Goal: Task Accomplishment & Management: Complete application form

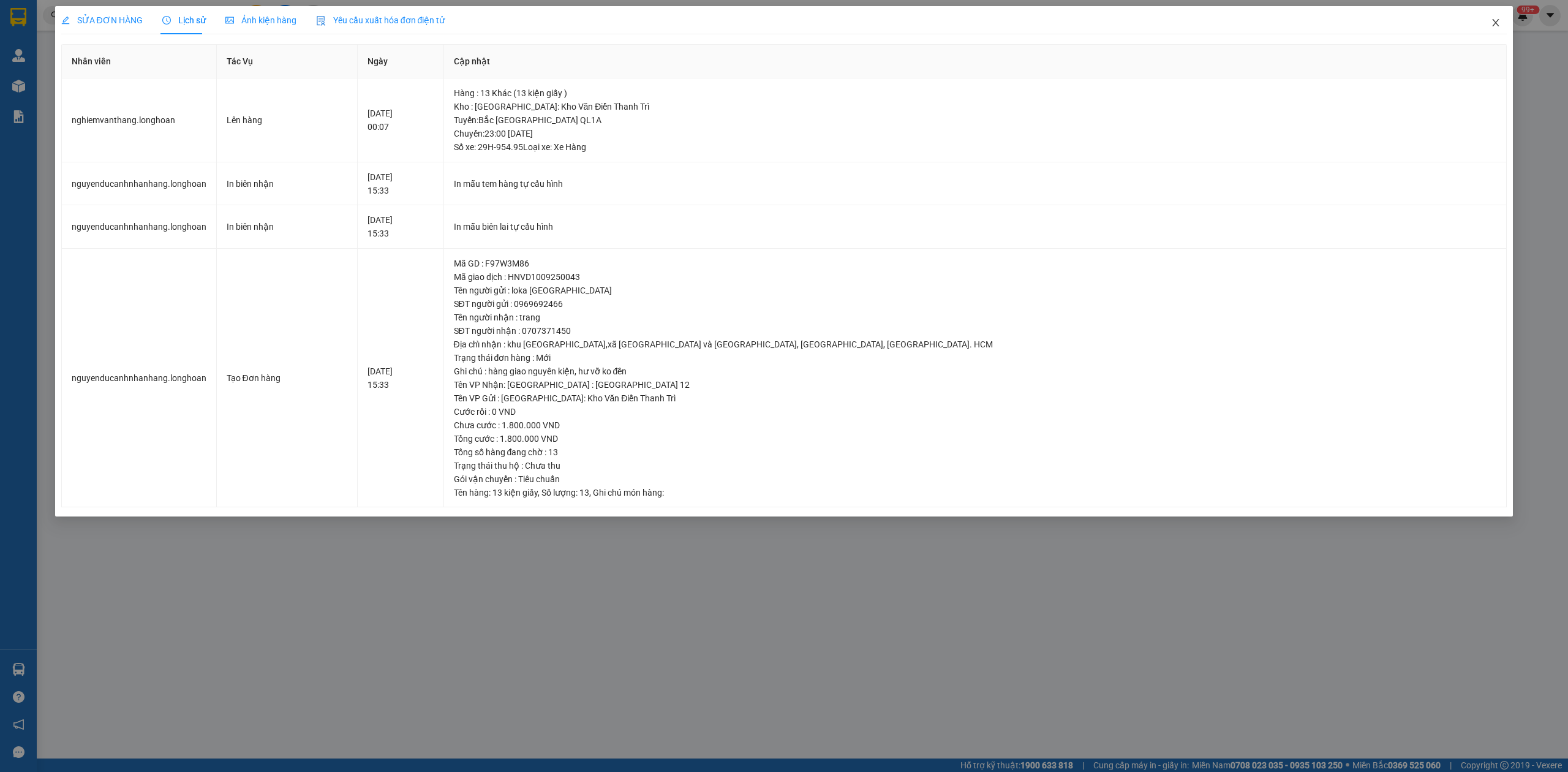
click at [1499, 29] on span "Close" at bounding box center [1496, 23] width 34 height 34
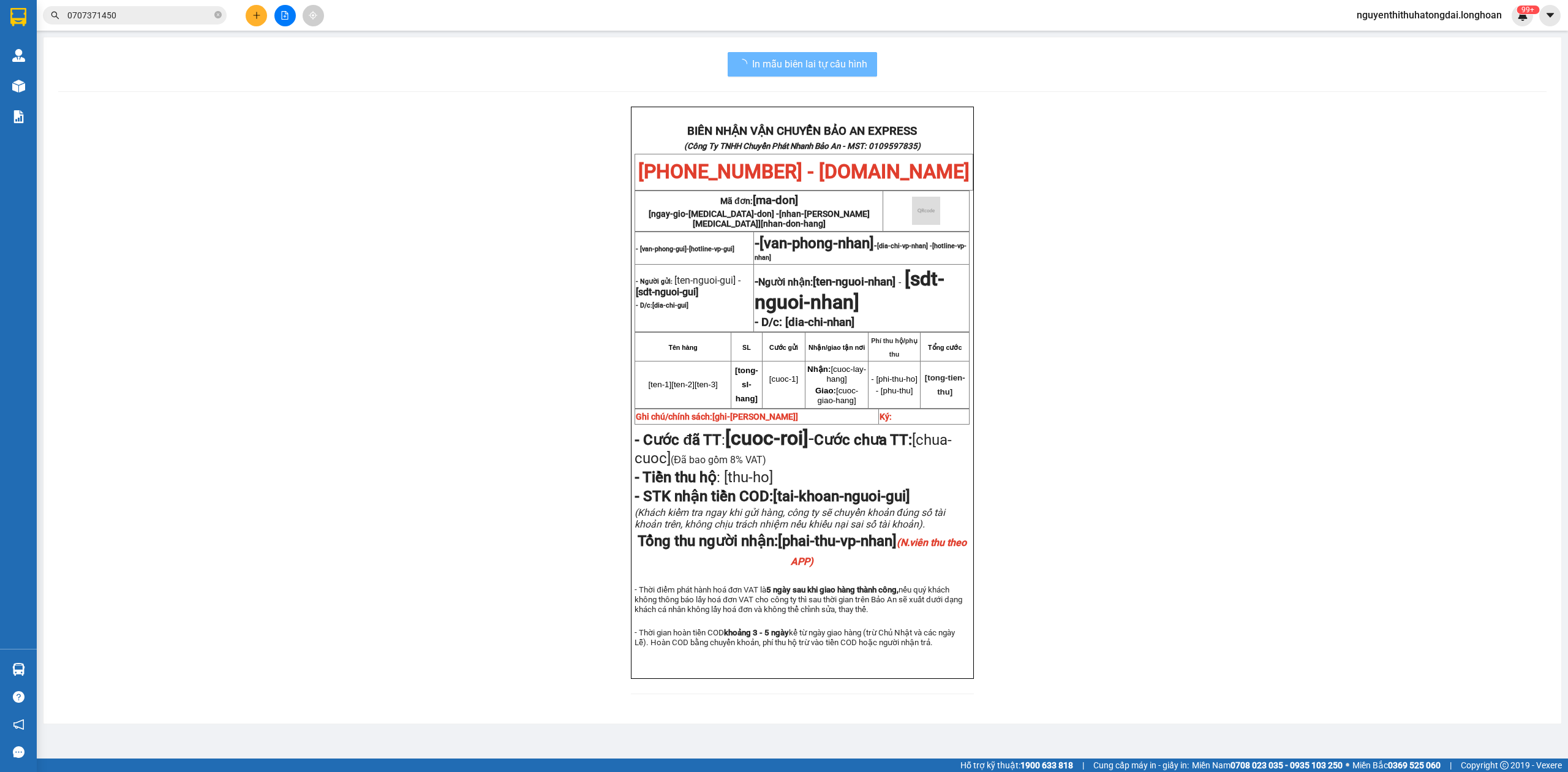
click at [177, 20] on input "0707371450" at bounding box center [139, 15] width 144 height 14
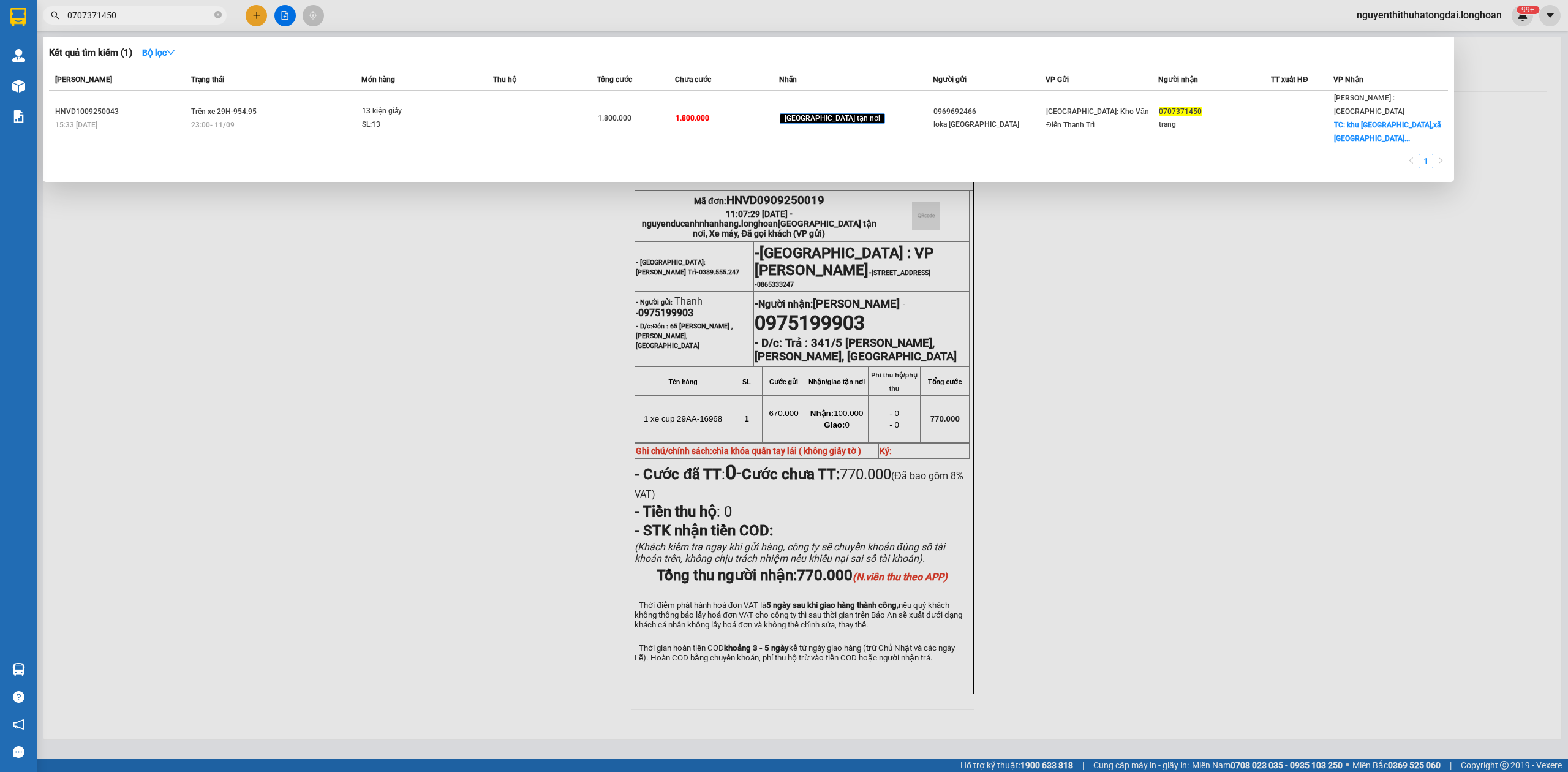
click at [177, 20] on input "0707371450" at bounding box center [139, 15] width 144 height 14
paste input "987500196"
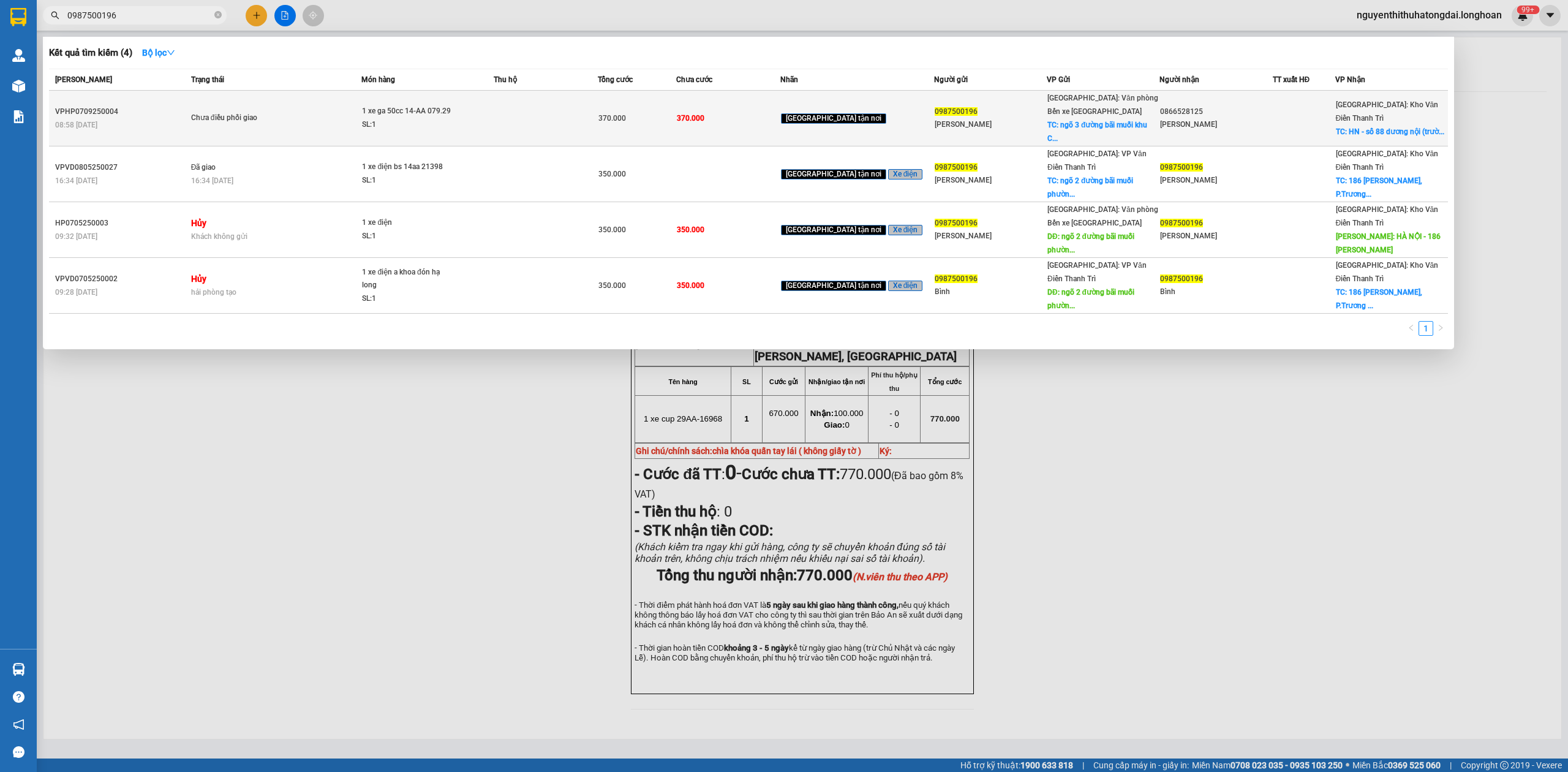
type input "0987500196"
click at [348, 116] on span "Chưa điều phối giao" at bounding box center [277, 119] width 171 height 14
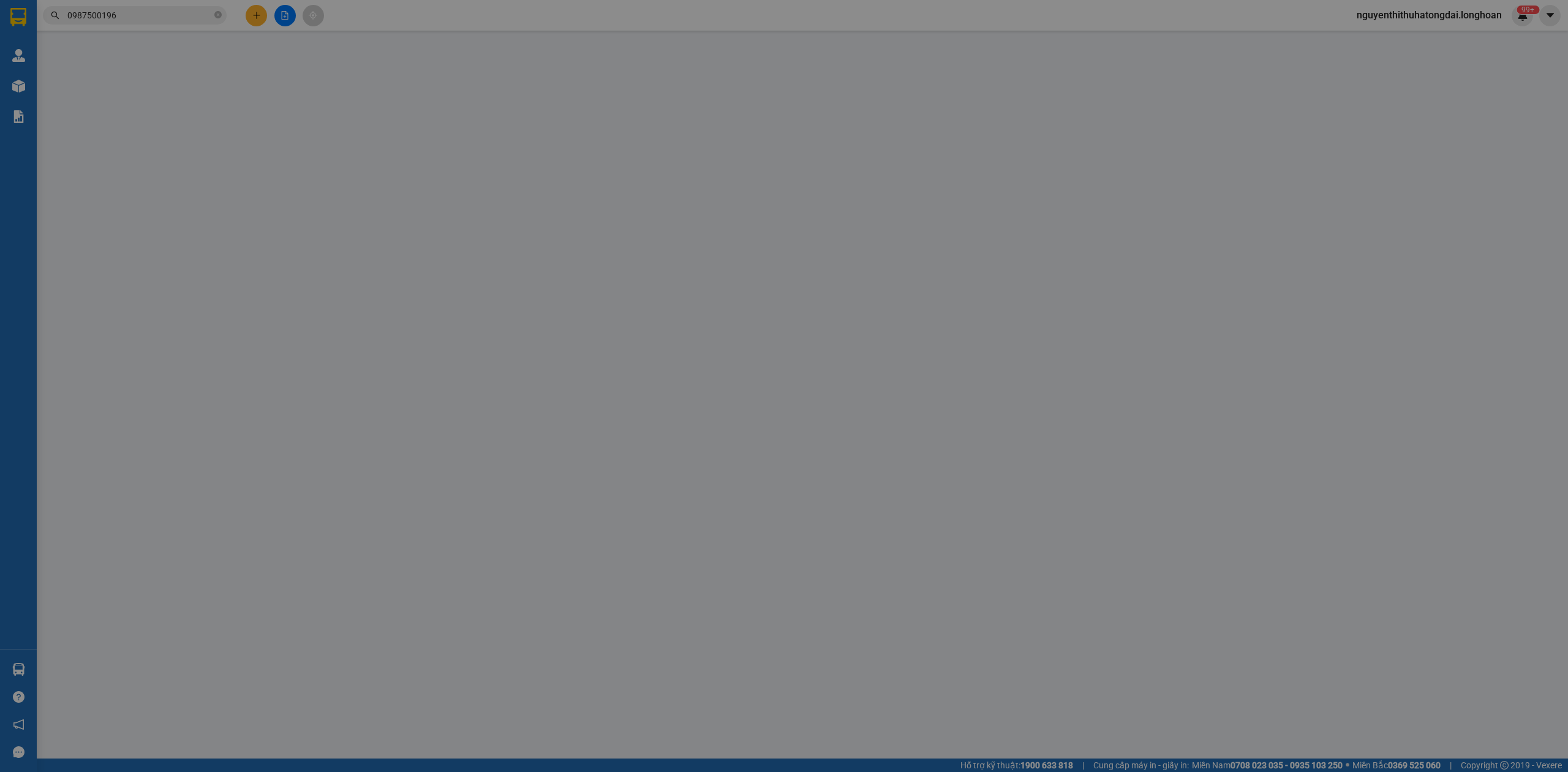
type input "0987500196"
type input "[PERSON_NAME]"
checkbox input "true"
type input "ngõ 3 đường bãi muối khu [GEOGRAPHIC_DATA] [GEOGRAPHIC_DATA] [GEOGRAPHIC_DATA]"
type input "0866528125"
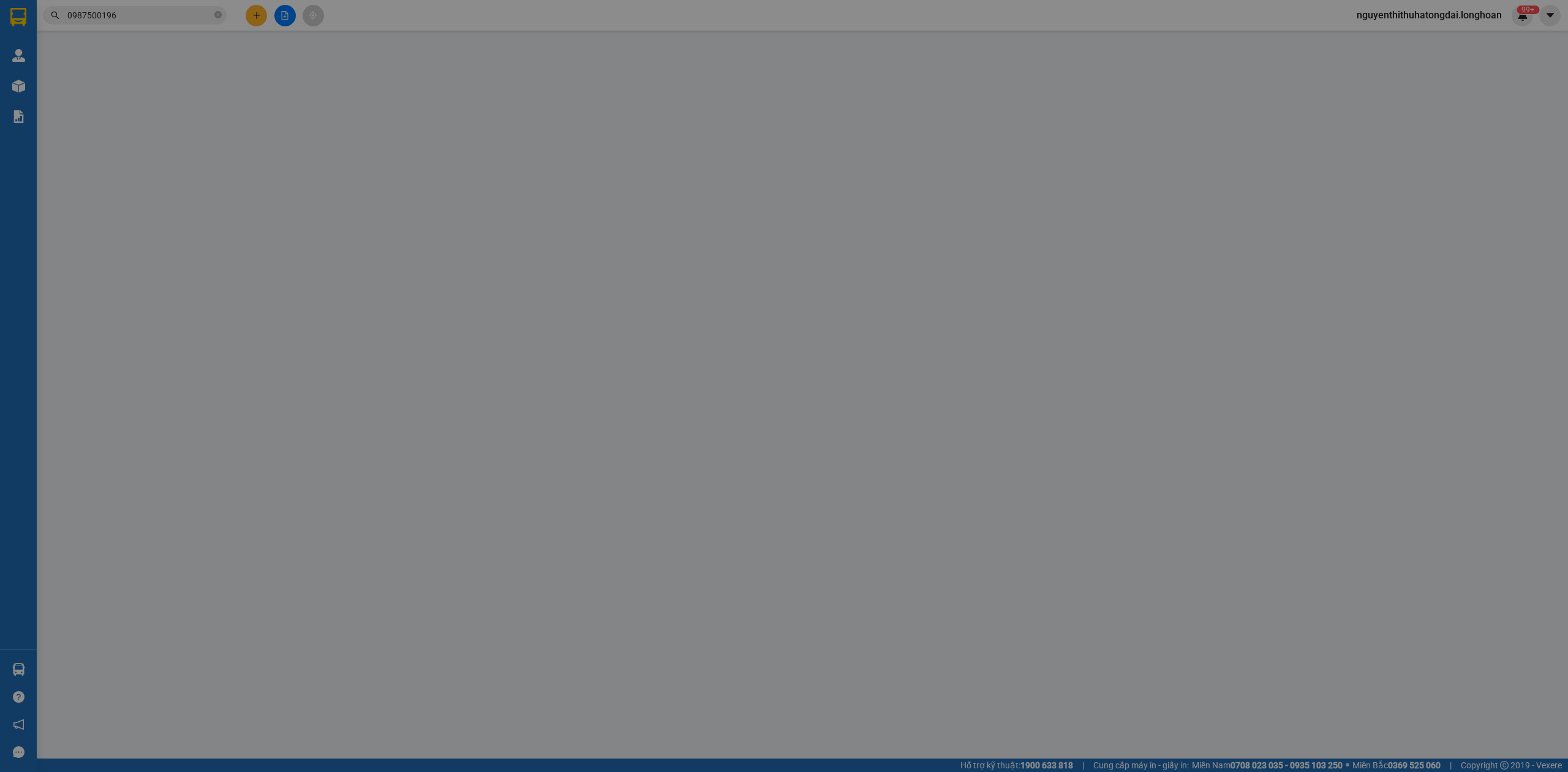
type input "[PERSON_NAME]"
checkbox input "true"
type input "HN - sổ 88 dương nội (trường [GEOGRAPHIC_DATA])"
type input "370.000"
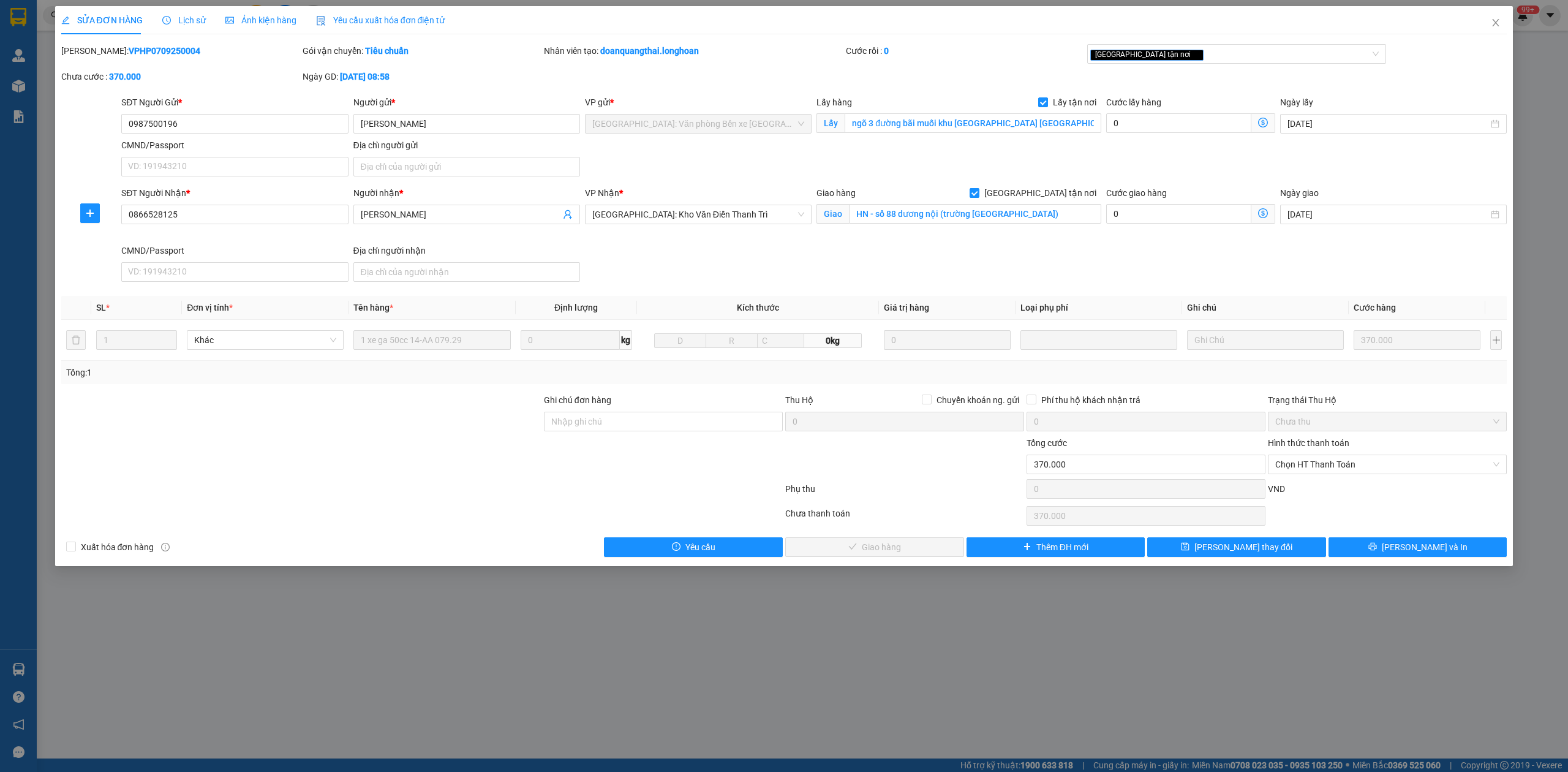
click at [188, 20] on span "Lịch sử" at bounding box center [184, 20] width 44 height 9
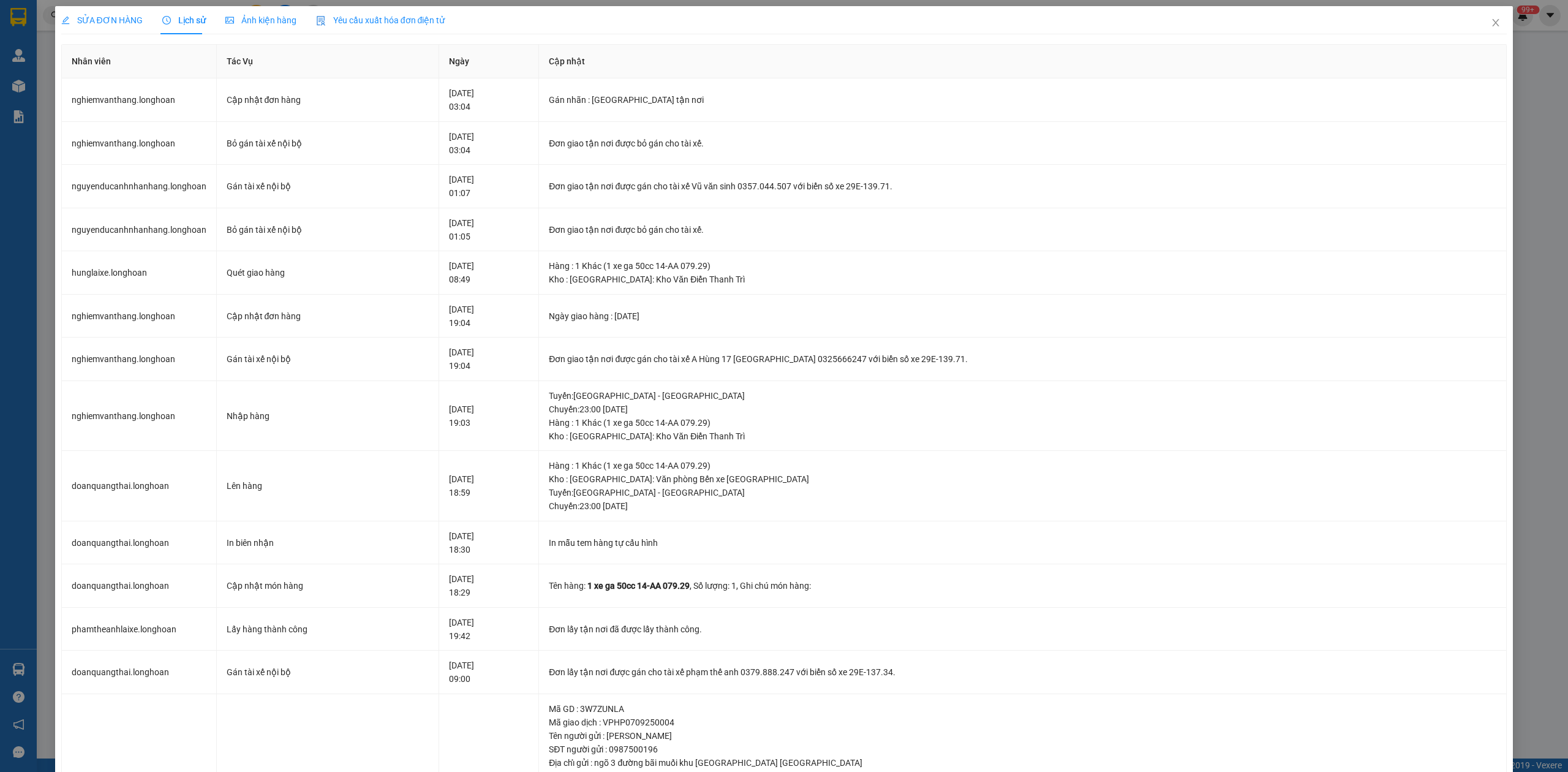
click at [101, 20] on span "SỬA ĐƠN HÀNG" at bounding box center [102, 20] width 81 height 9
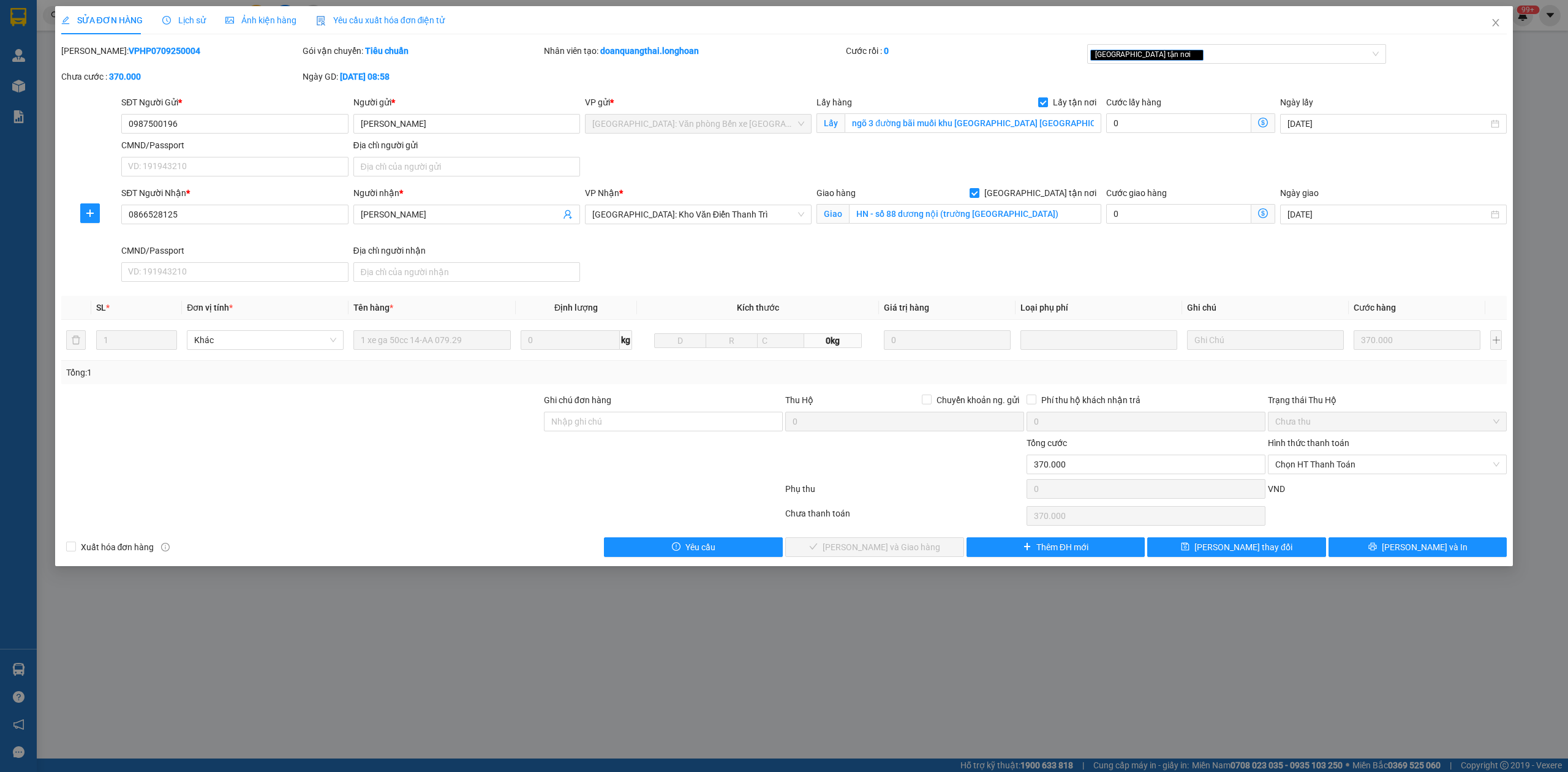
click at [179, 20] on span "Lịch sử" at bounding box center [184, 20] width 44 height 9
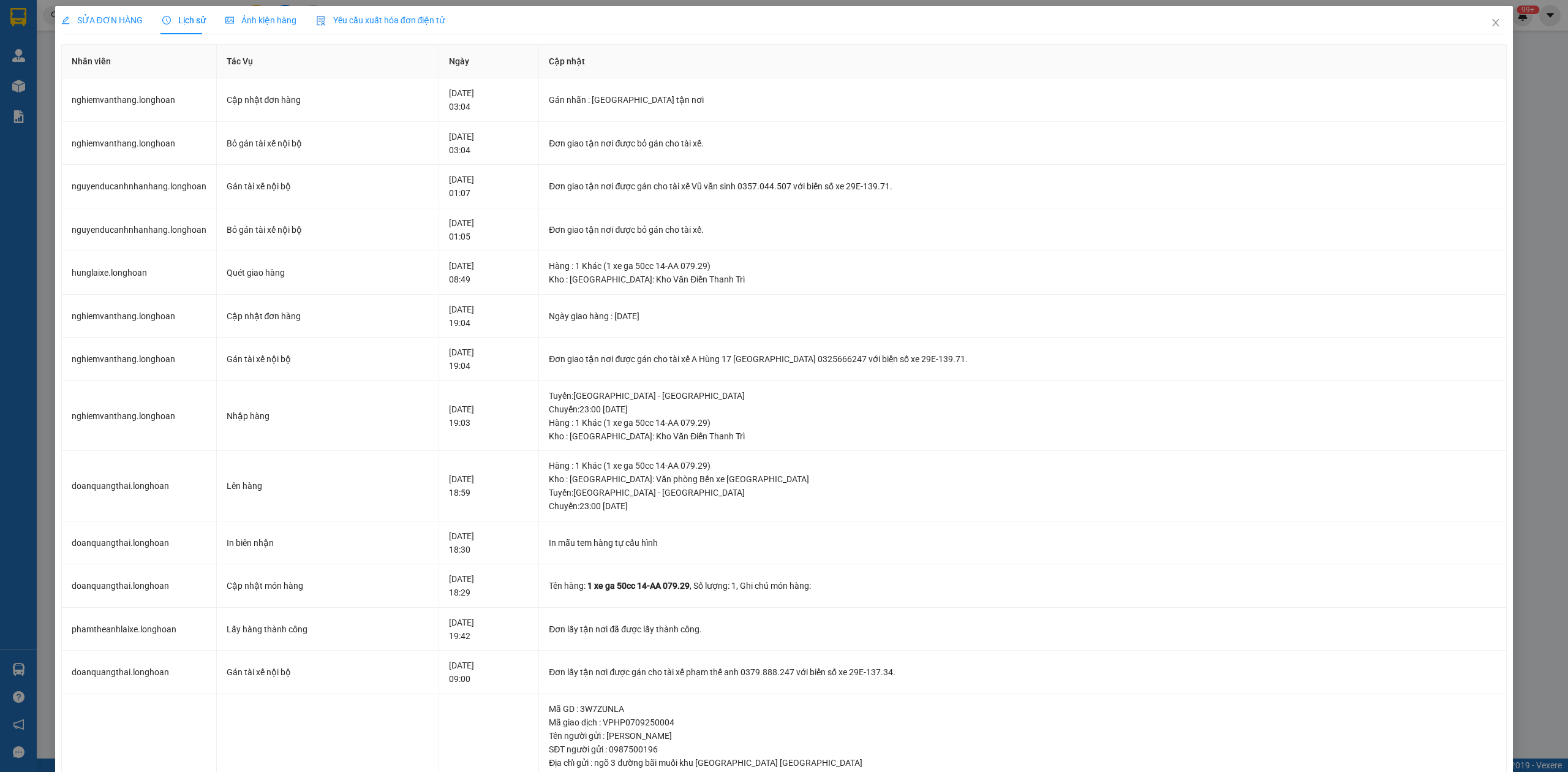
drag, startPoint x: 120, startPoint y: 23, endPoint x: 137, endPoint y: 19, distance: 17.5
click at [119, 23] on span "SỬA ĐƠN HÀNG" at bounding box center [102, 20] width 81 height 9
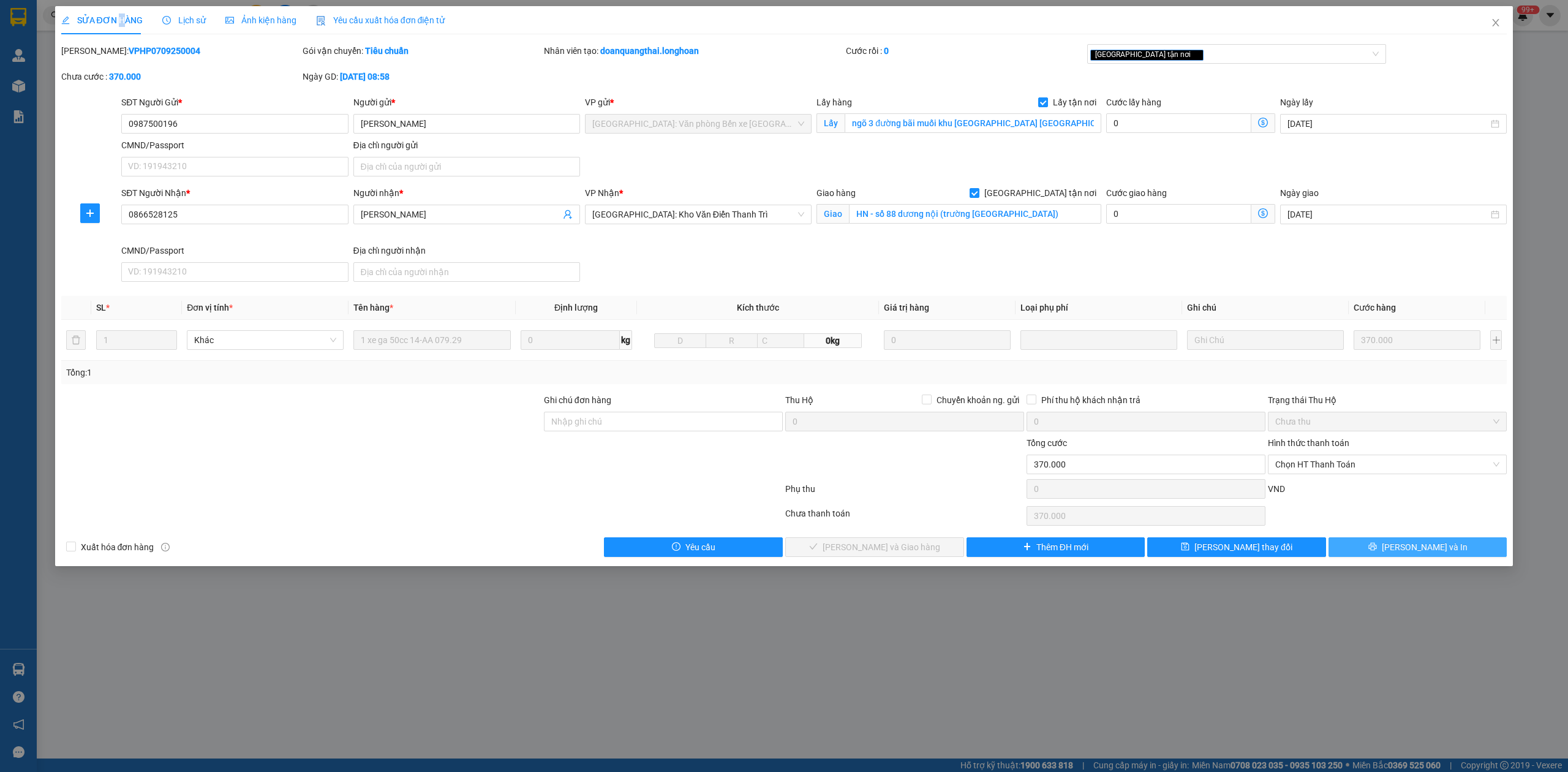
click at [1451, 557] on button "[PERSON_NAME] và In" at bounding box center [1419, 547] width 179 height 20
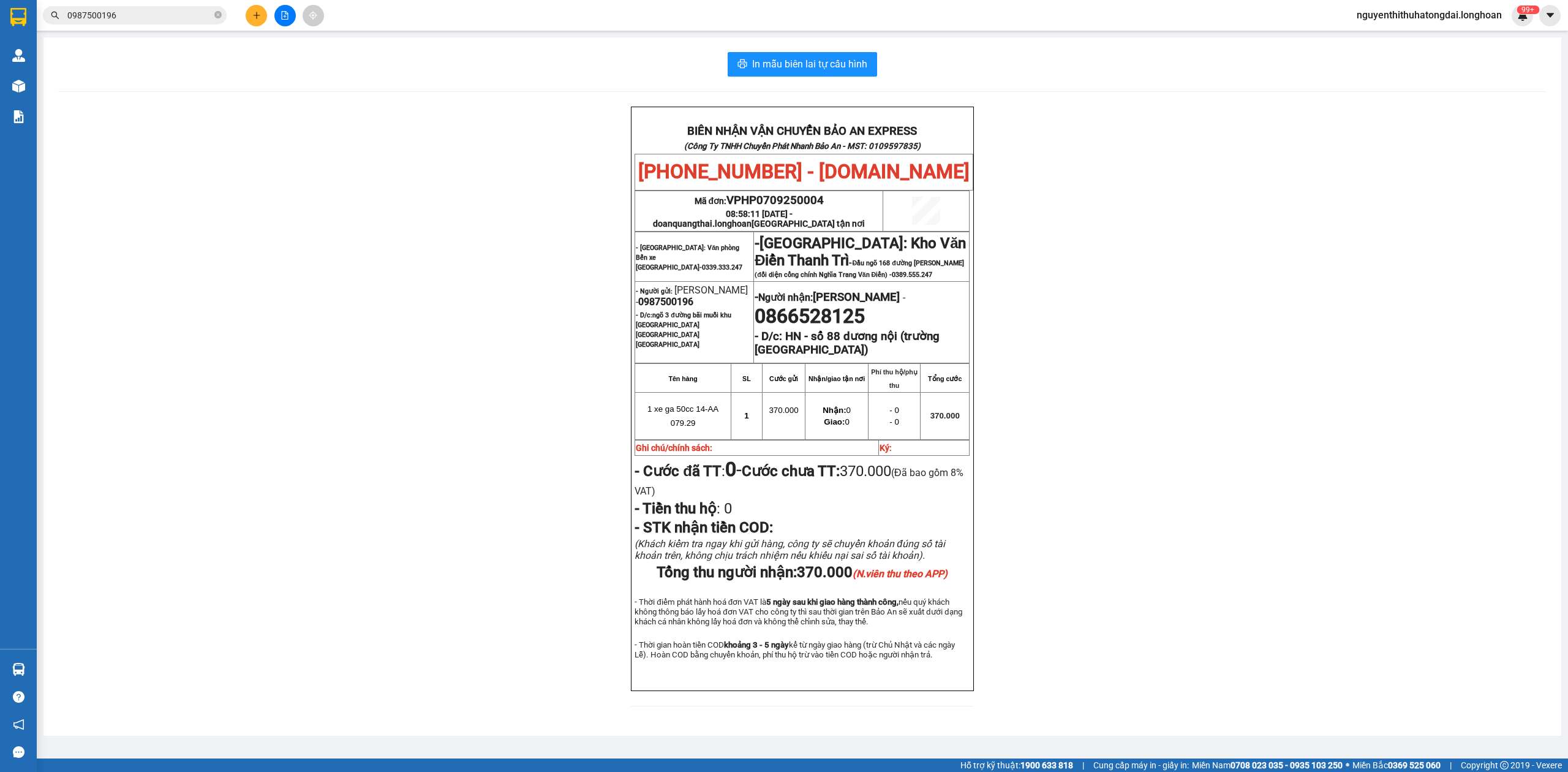
click at [157, 14] on input "0987500196" at bounding box center [139, 15] width 144 height 14
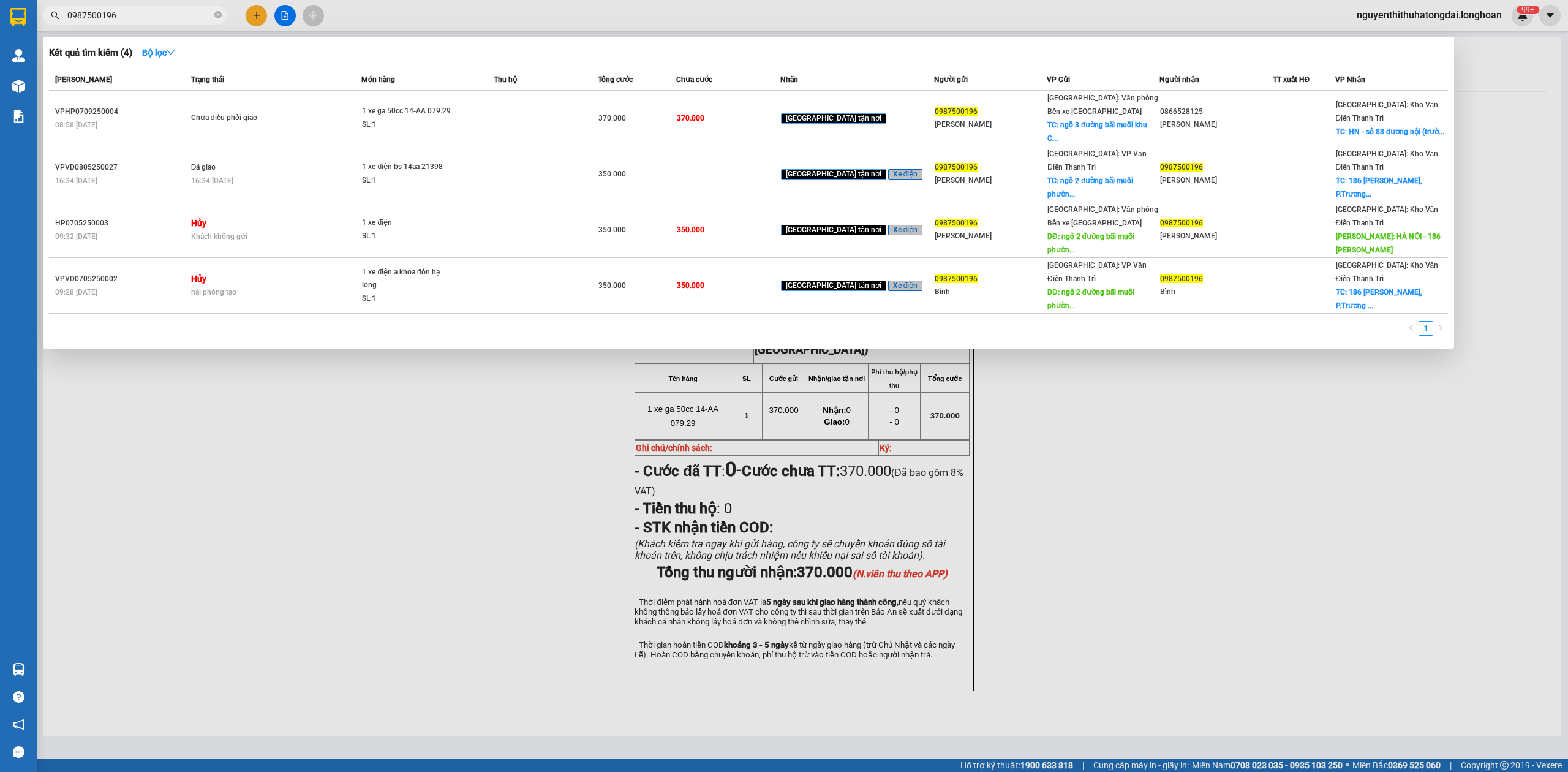
click at [358, 601] on div at bounding box center [784, 386] width 1568 height 772
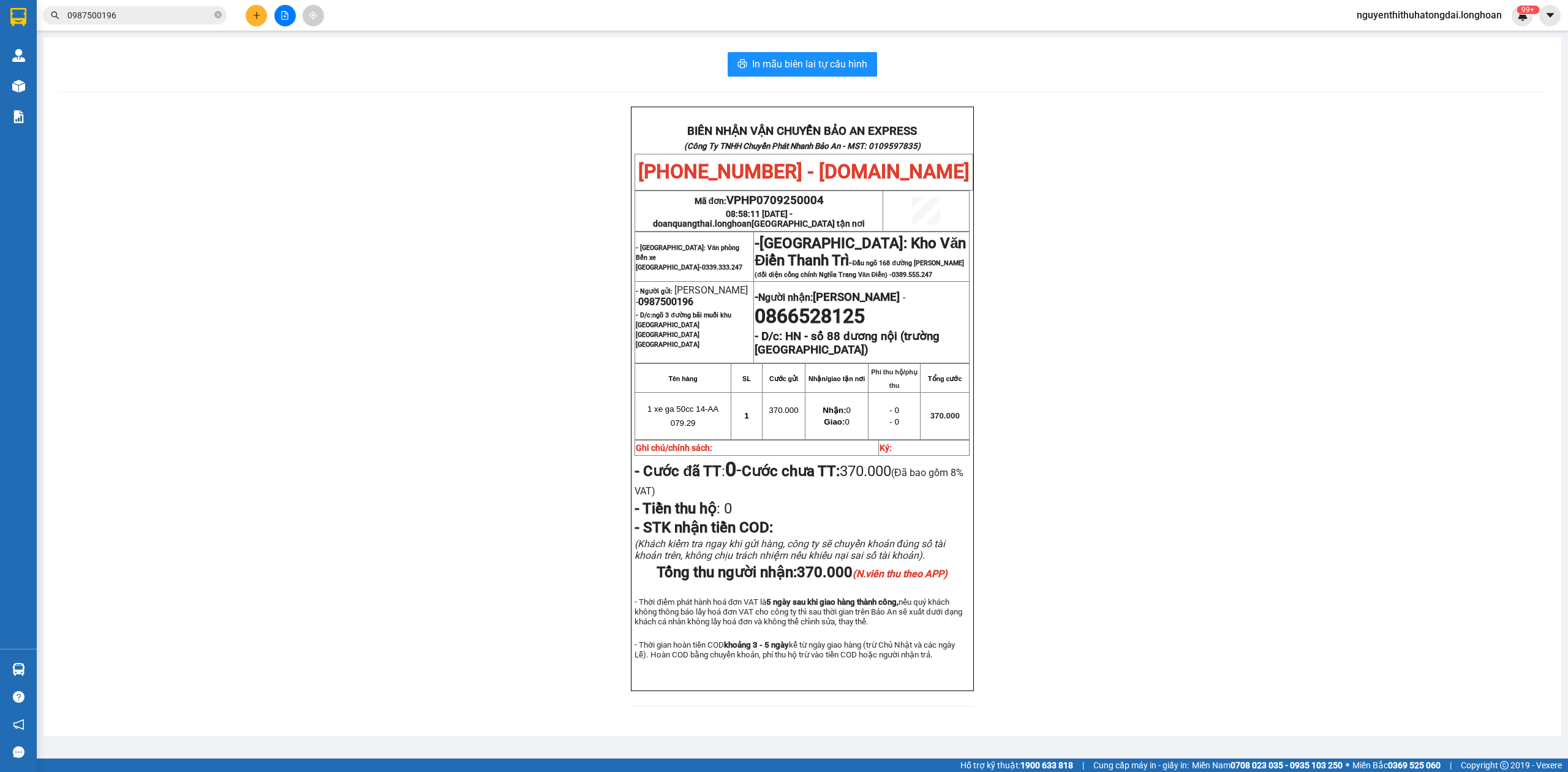
click at [154, 11] on input "0987500196" at bounding box center [139, 15] width 144 height 14
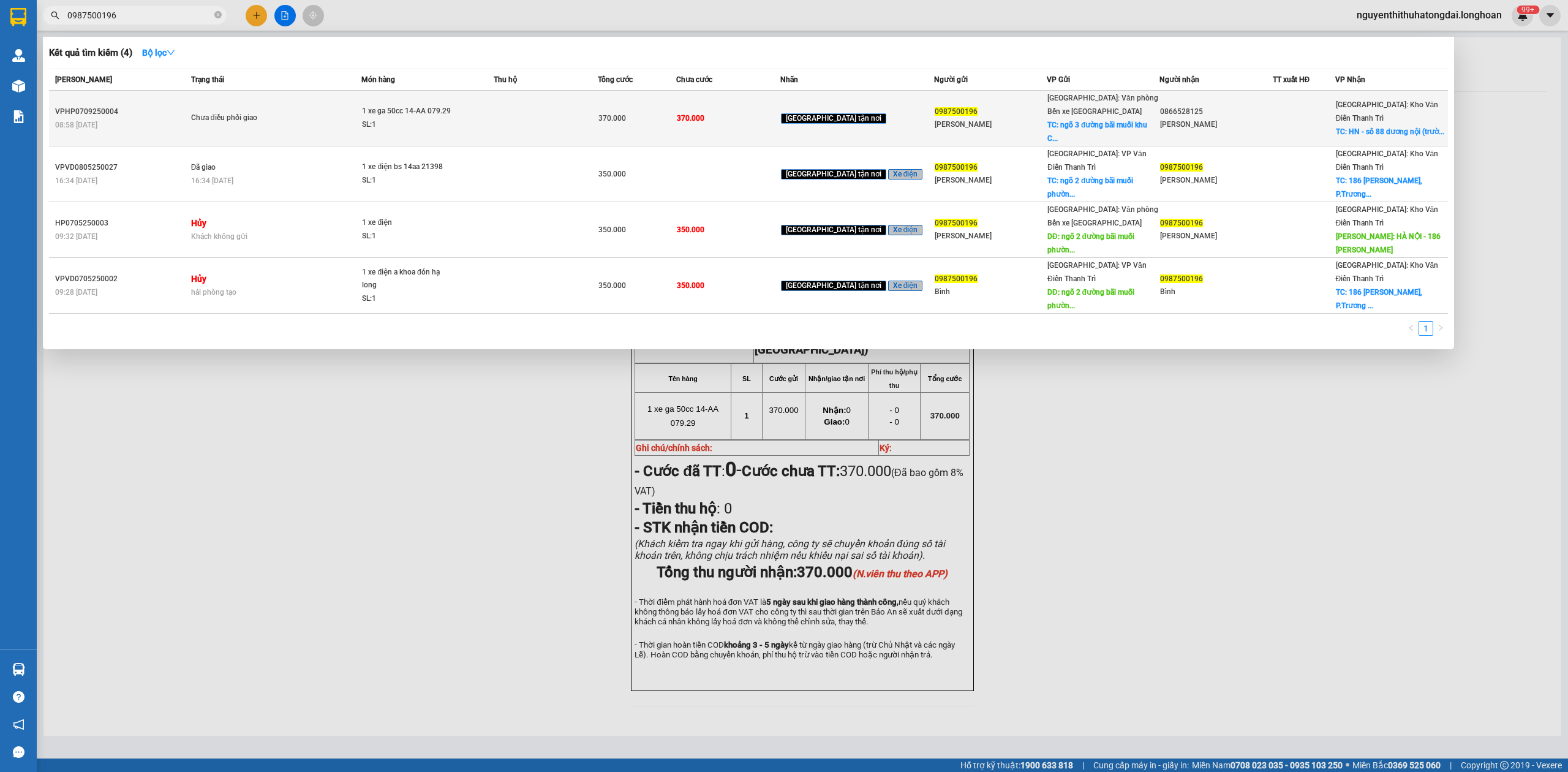
click at [217, 103] on td "Chưa điều phối giao" at bounding box center [275, 118] width 174 height 56
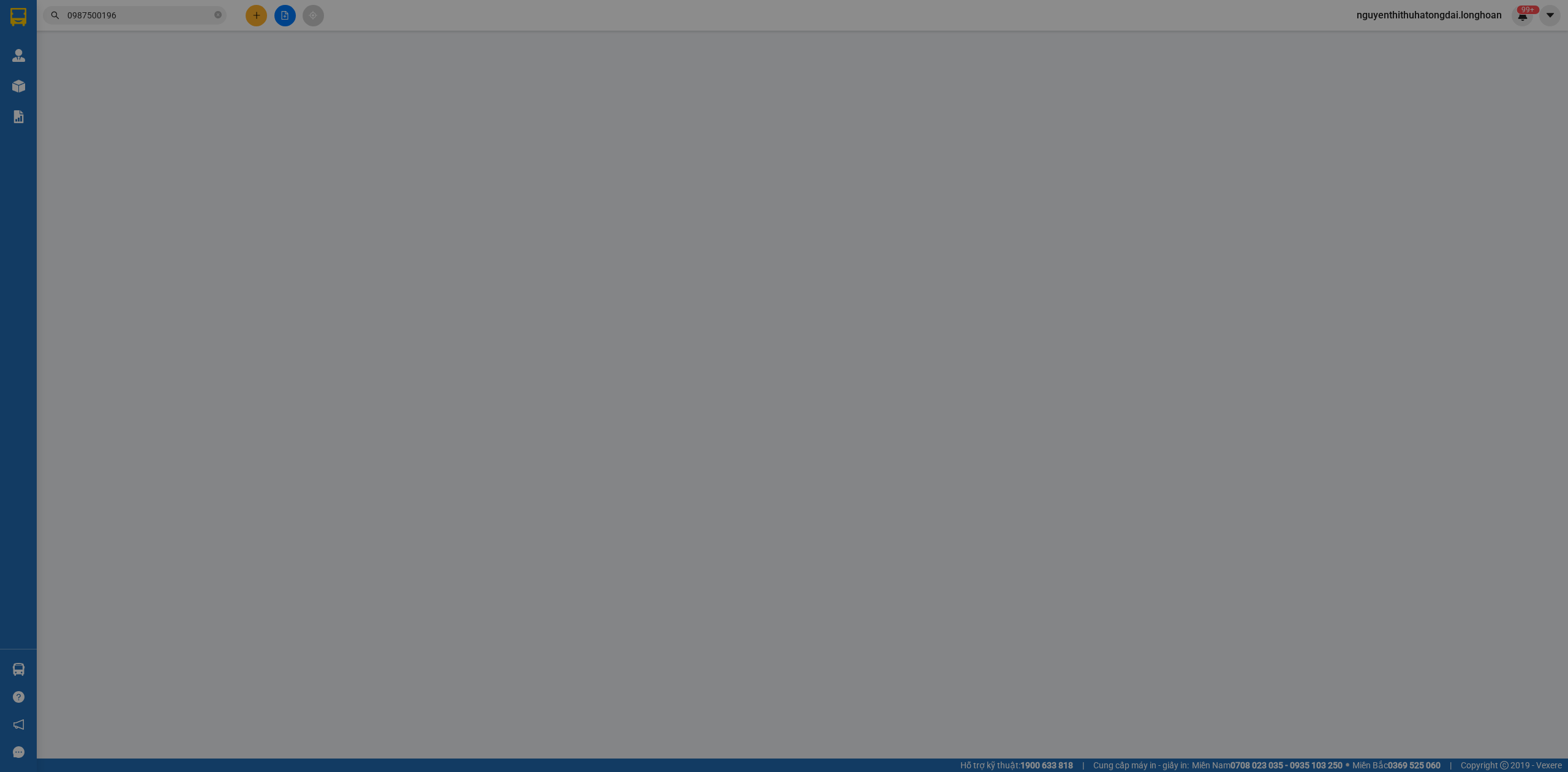
type input "0987500196"
type input "[PERSON_NAME]"
checkbox input "true"
type input "ngõ 3 đường bãi muối khu [GEOGRAPHIC_DATA] [GEOGRAPHIC_DATA] [GEOGRAPHIC_DATA]"
type input "0866528125"
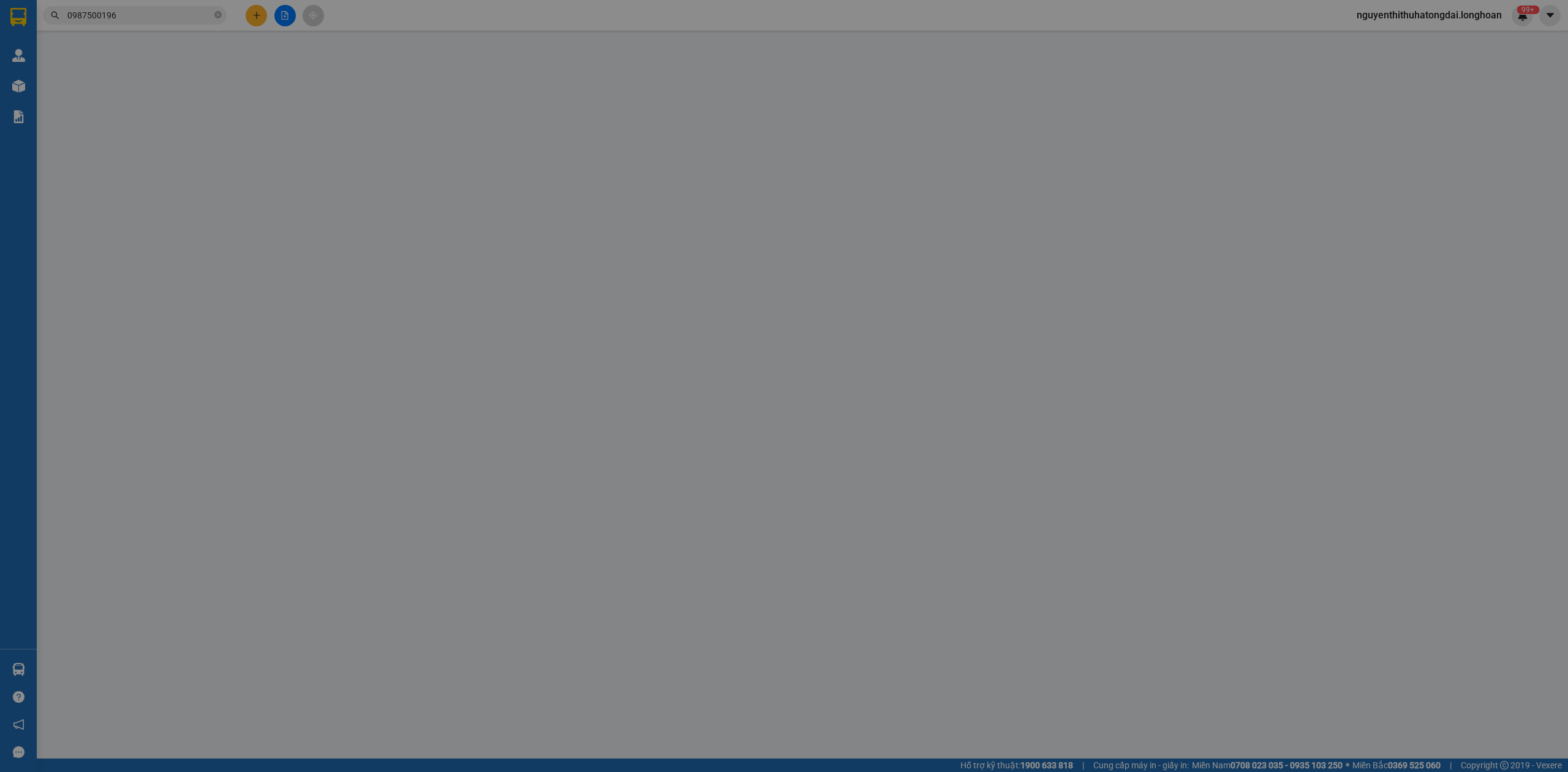
type input "[PERSON_NAME]"
checkbox input "true"
type input "HN - sổ 88 dương nội (trường [GEOGRAPHIC_DATA])"
type input "370.000"
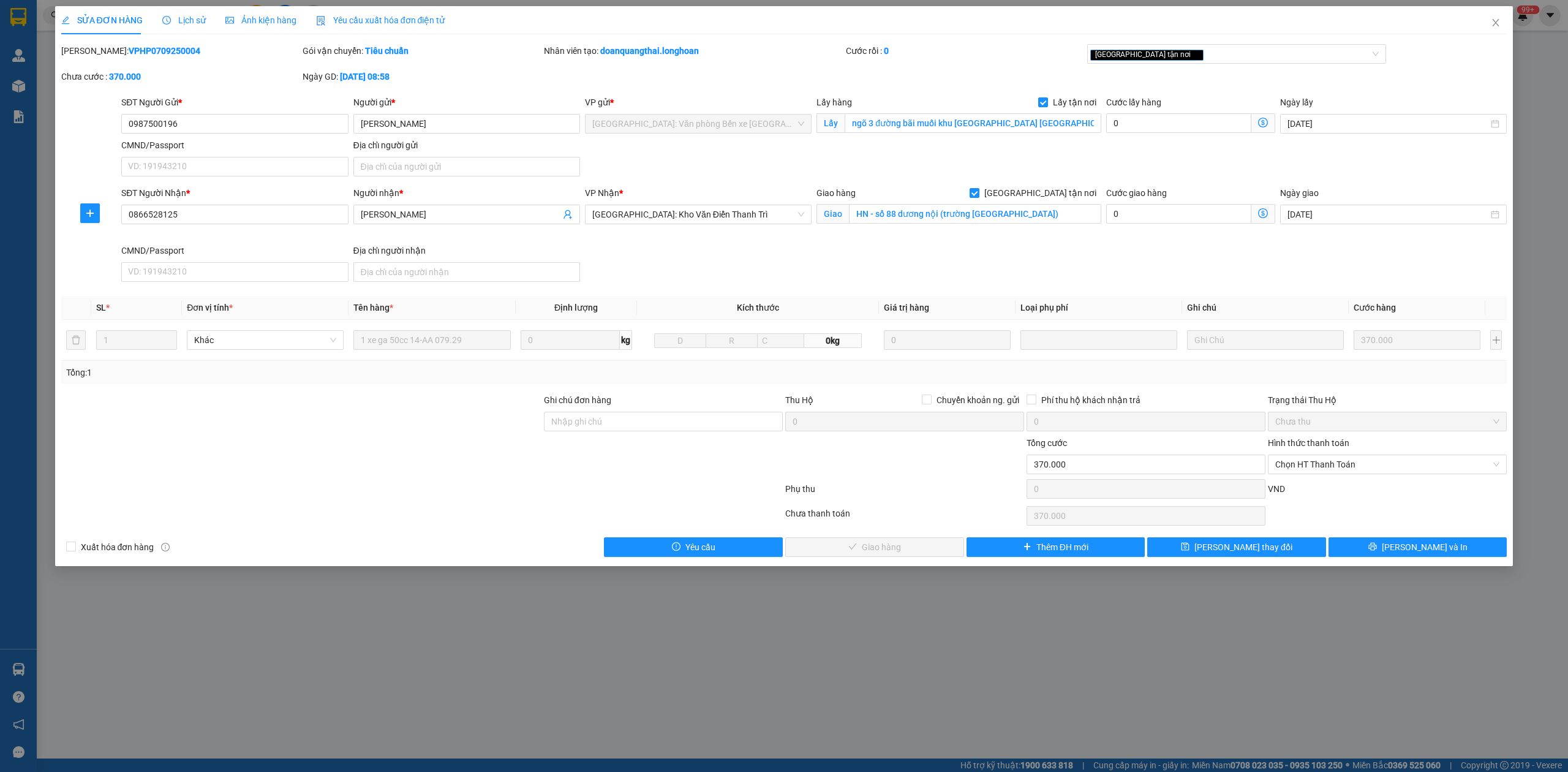
click at [171, 19] on span "Lịch sử" at bounding box center [184, 20] width 44 height 9
